Goal: Transaction & Acquisition: Purchase product/service

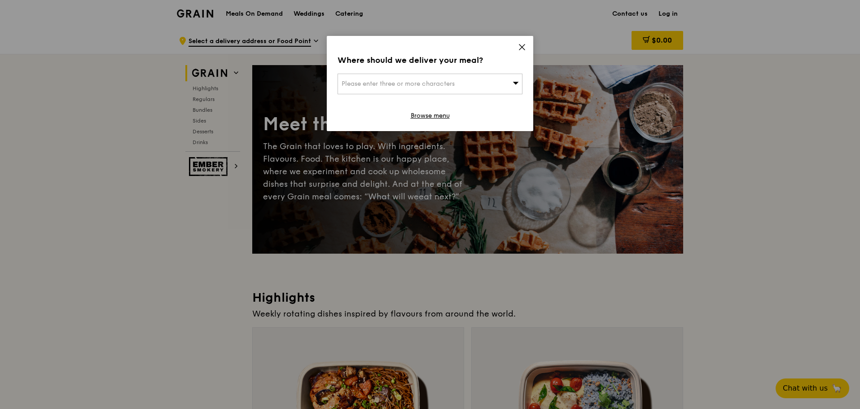
click at [521, 45] on icon at bounding box center [522, 47] width 8 height 8
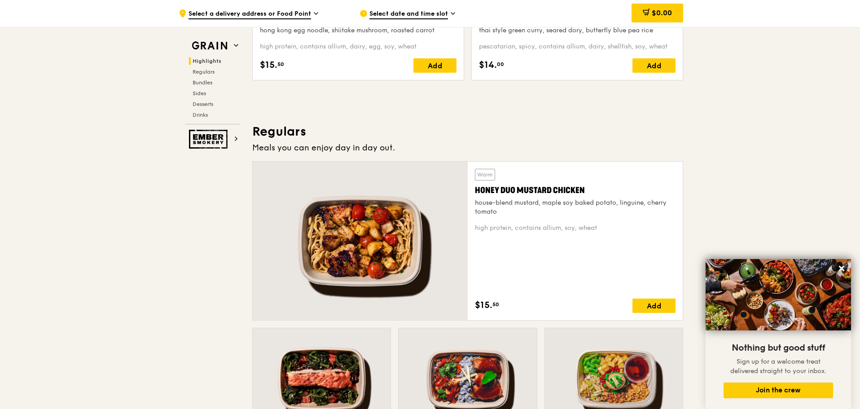
scroll to position [224, 0]
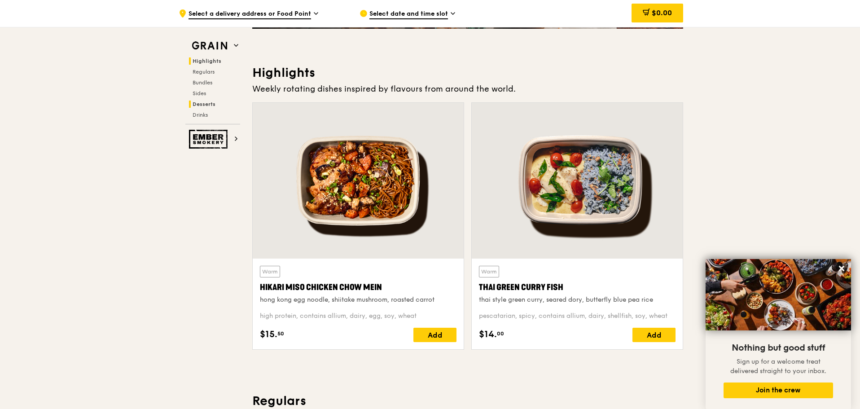
click at [210, 101] on span "Desserts" at bounding box center [204, 104] width 23 height 6
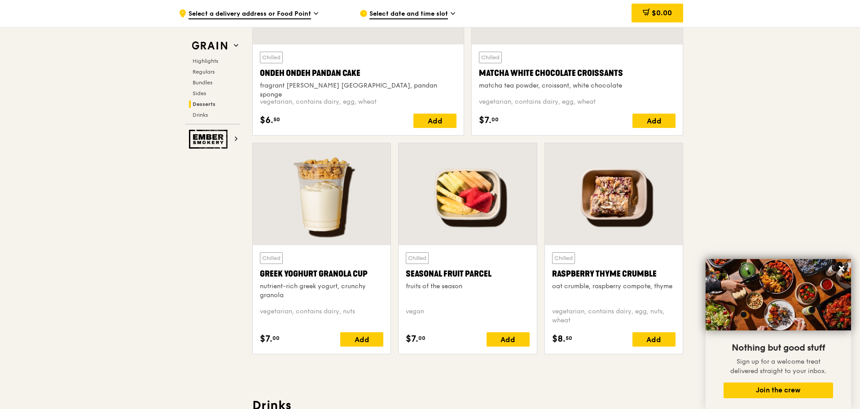
scroll to position [2729, 0]
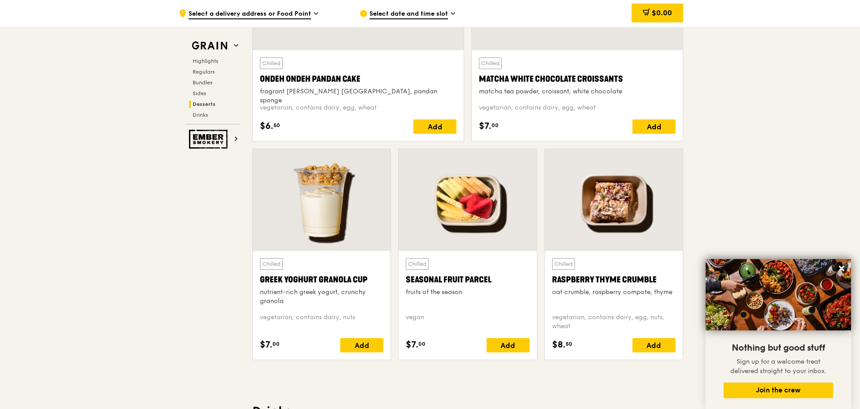
drag, startPoint x: 477, startPoint y: 84, endPoint x: 625, endPoint y: 82, distance: 148.6
click at [625, 82] on div "Chilled Matcha White Chocolate Croissants matcha tea powder, croissant, white c…" at bounding box center [577, 95] width 211 height 91
copy div "Matcha White Chocolate Croissants"
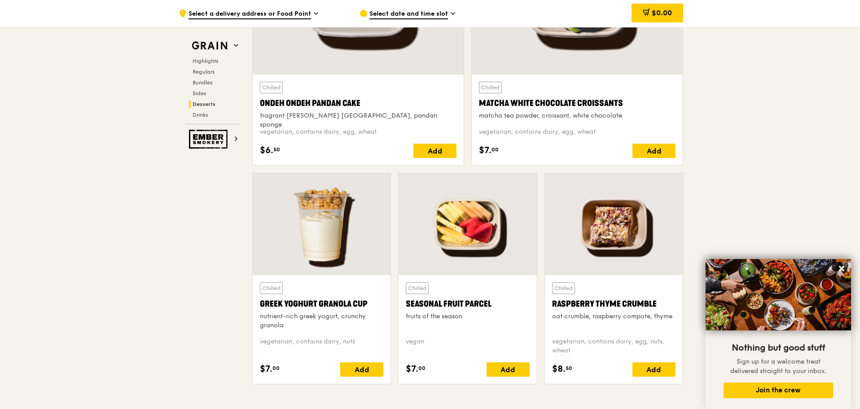
scroll to position [2549, 0]
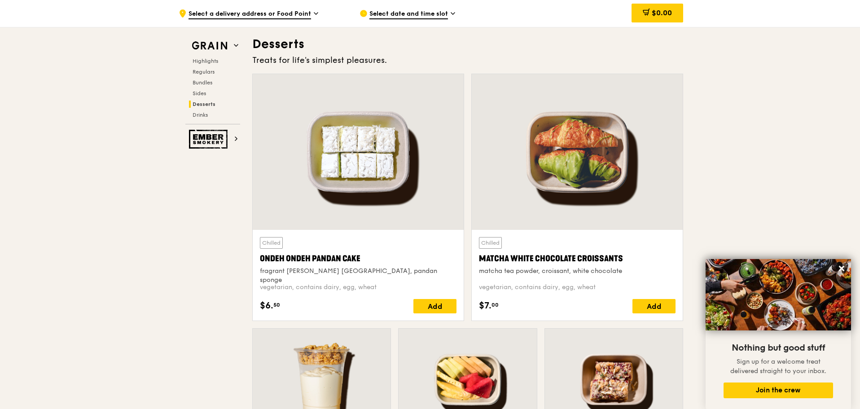
click at [198, 88] on div "Highlights Regulars Bundles Sides Desserts Drinks" at bounding box center [212, 87] width 55 height 61
click at [196, 97] on div "Highlights Regulars Bundles Sides Desserts Drinks" at bounding box center [212, 87] width 55 height 61
click at [197, 96] on span "Sides" at bounding box center [200, 93] width 14 height 6
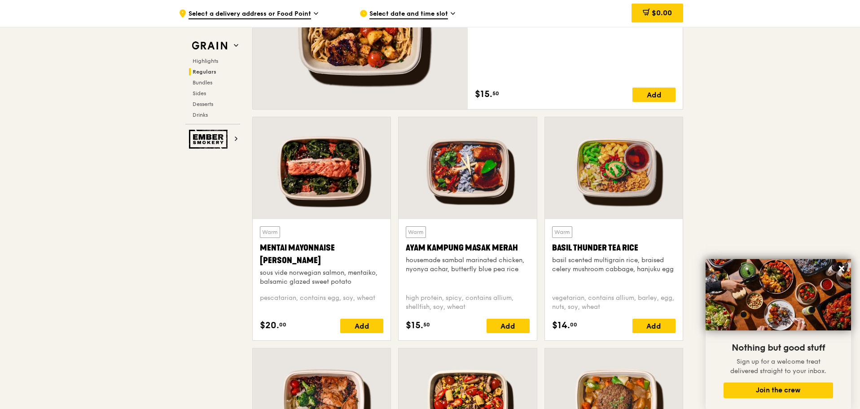
scroll to position [689, 0]
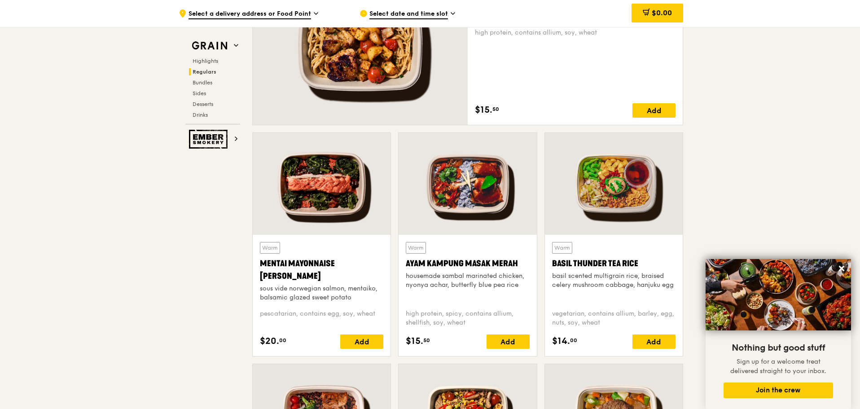
drag, startPoint x: 403, startPoint y: 263, endPoint x: 522, endPoint y: 265, distance: 119.4
click at [522, 265] on div "Warm Ayam [GEOGRAPHIC_DATA] housemade sambal marinated chicken, nyonya achar, b…" at bounding box center [467, 295] width 138 height 121
copy div "Ayam Kampung Masak Merah"
